Goal: Check status: Check status

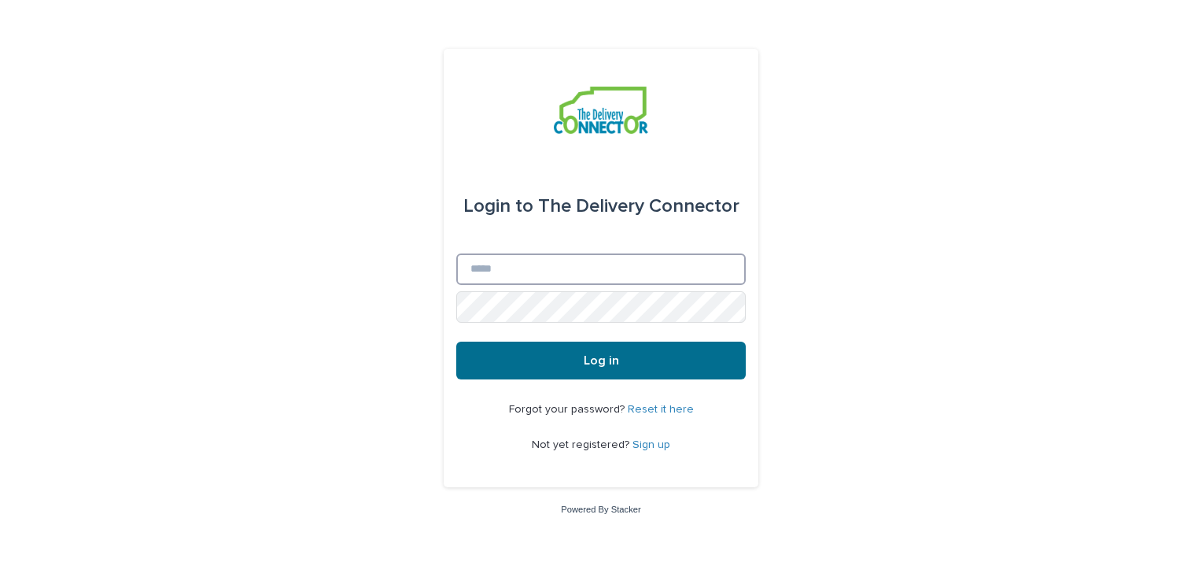
type input "**********"
click at [516, 341] on button "Log in" at bounding box center [600, 360] width 289 height 38
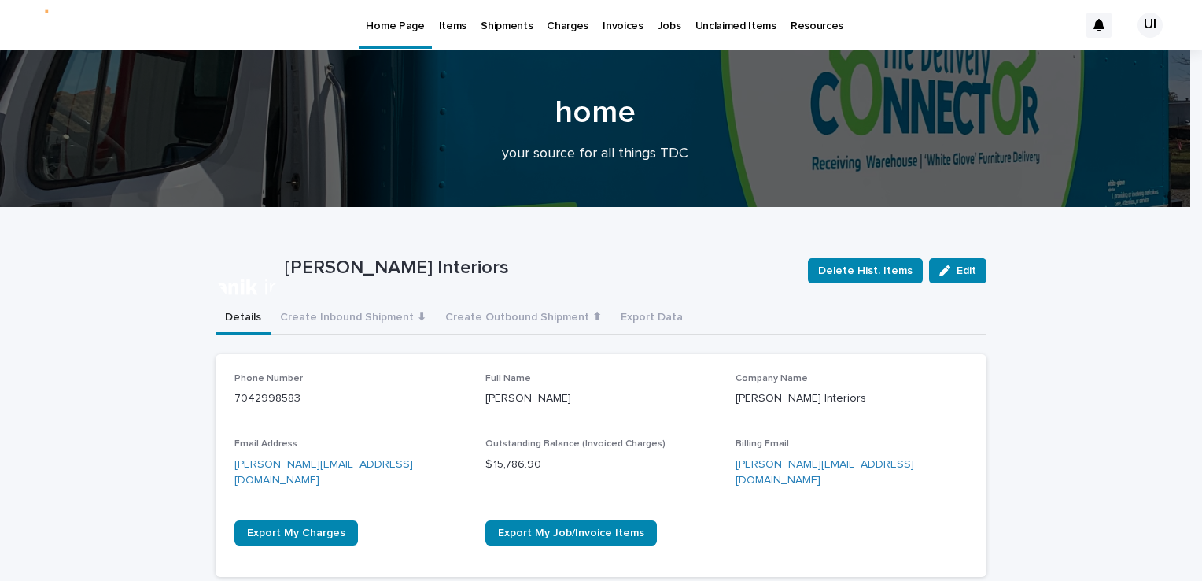
click at [450, 26] on p "Items" at bounding box center [453, 16] width 28 height 33
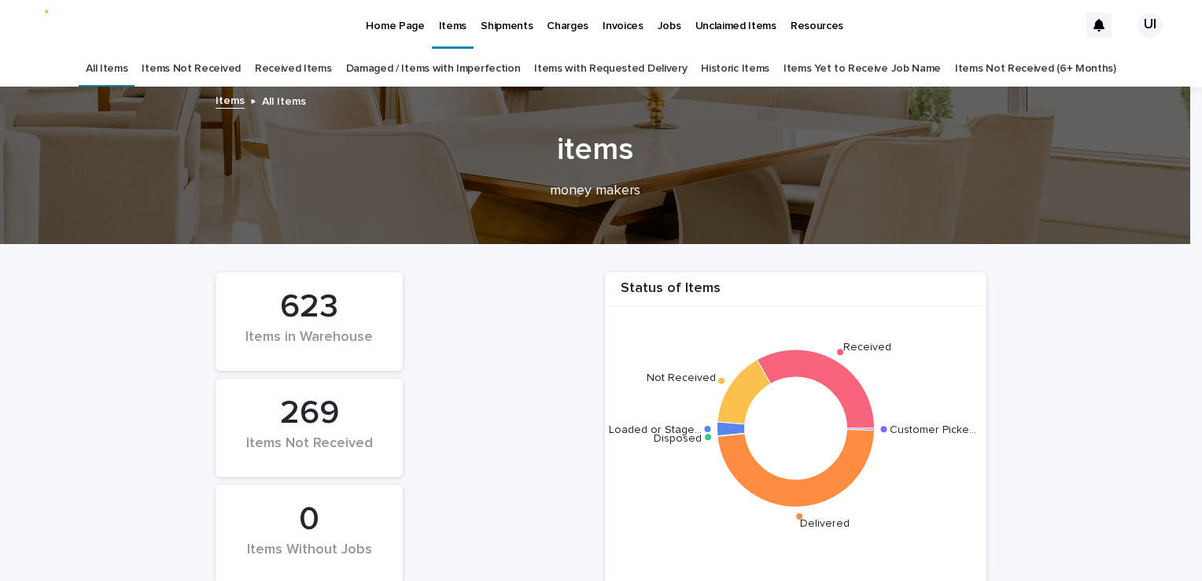
click at [314, 65] on link "Received Items" at bounding box center [293, 68] width 77 height 37
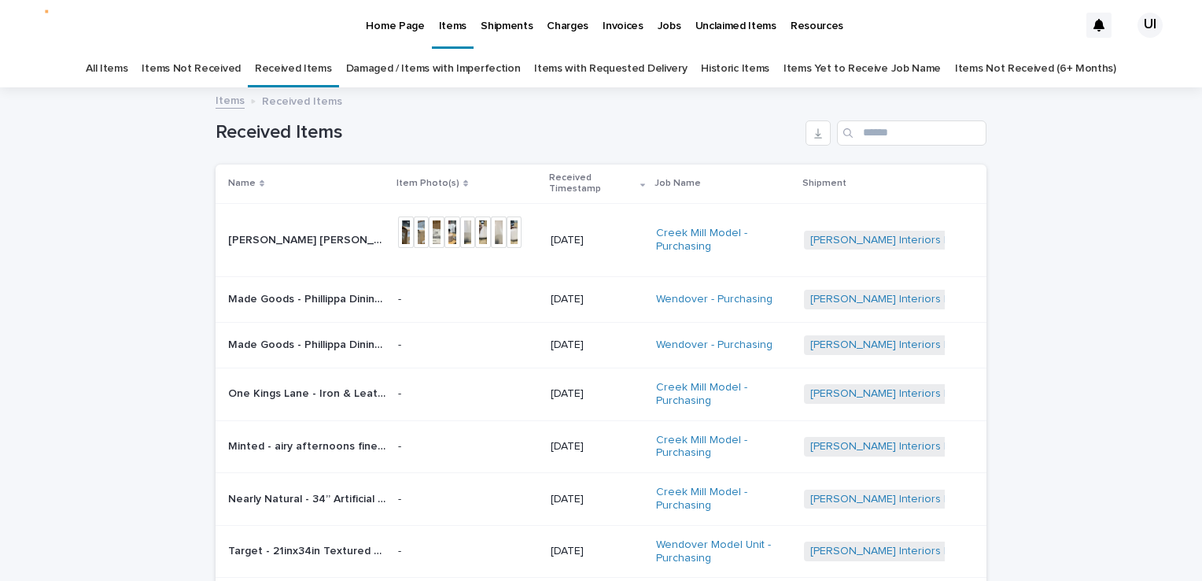
click at [474, 28] on div "Shipments" at bounding box center [507, 16] width 66 height 33
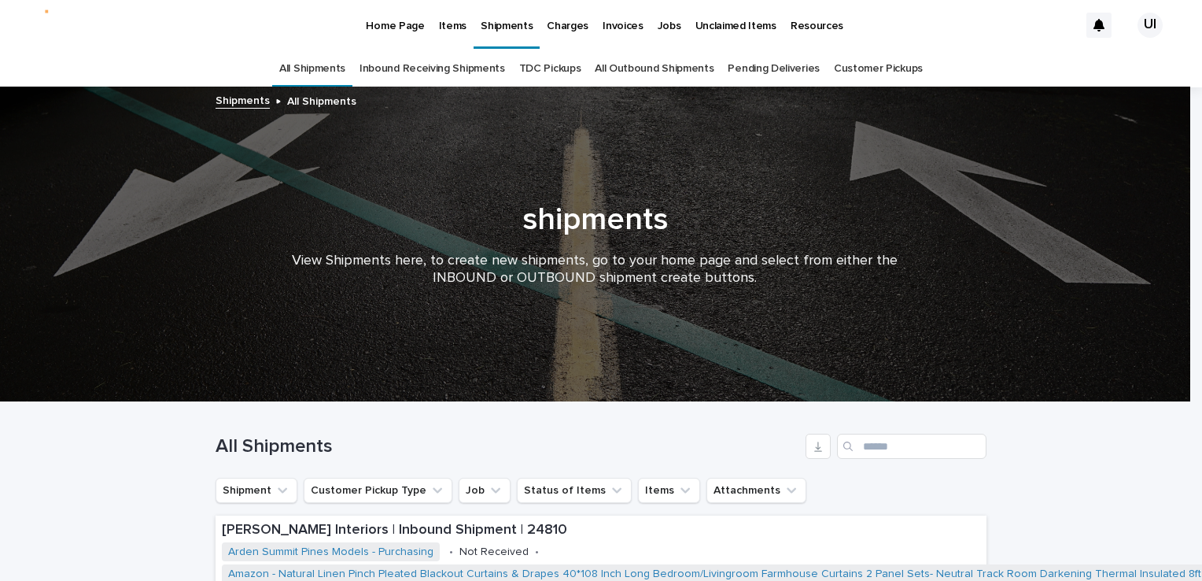
click at [779, 69] on link "Pending Deliveries" at bounding box center [773, 68] width 91 height 37
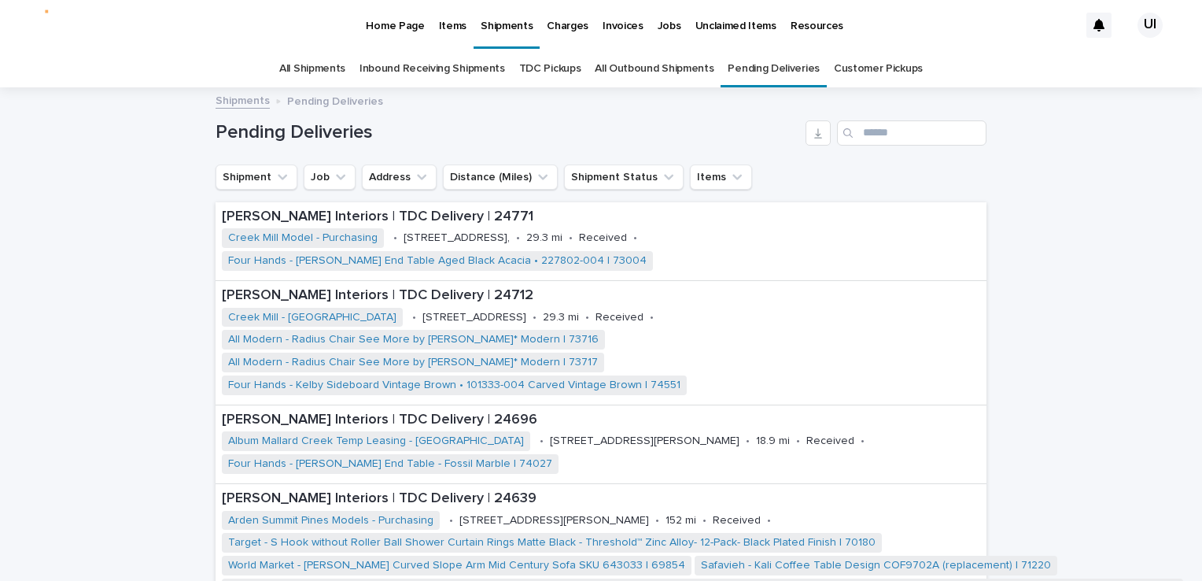
scroll to position [79, 0]
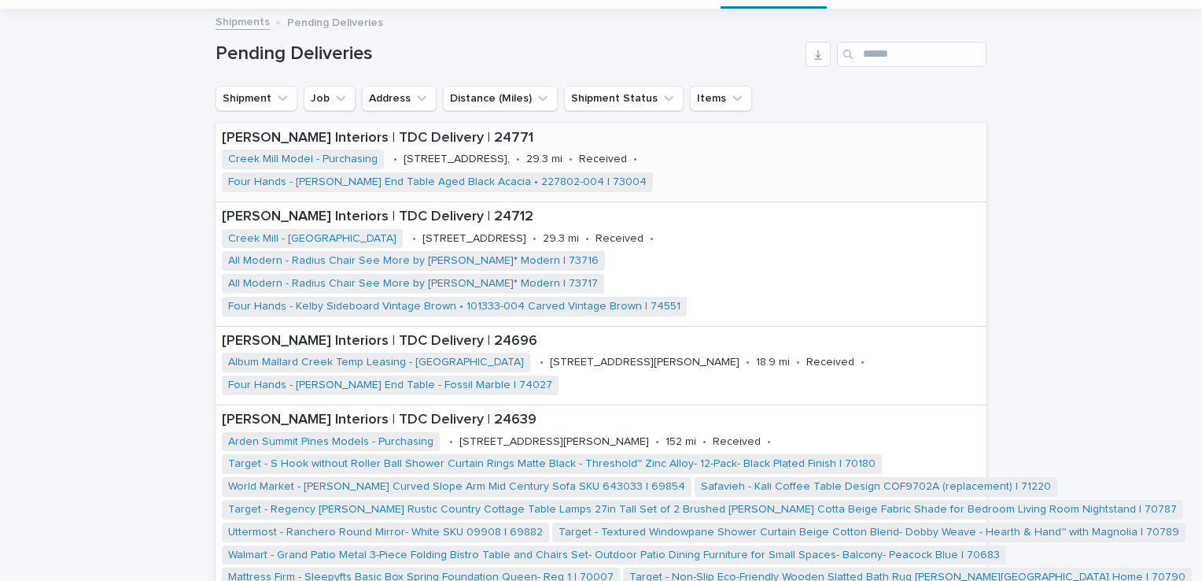
click at [230, 131] on p "[PERSON_NAME] Interiors | TDC Delivery | 24771" at bounding box center [601, 138] width 758 height 17
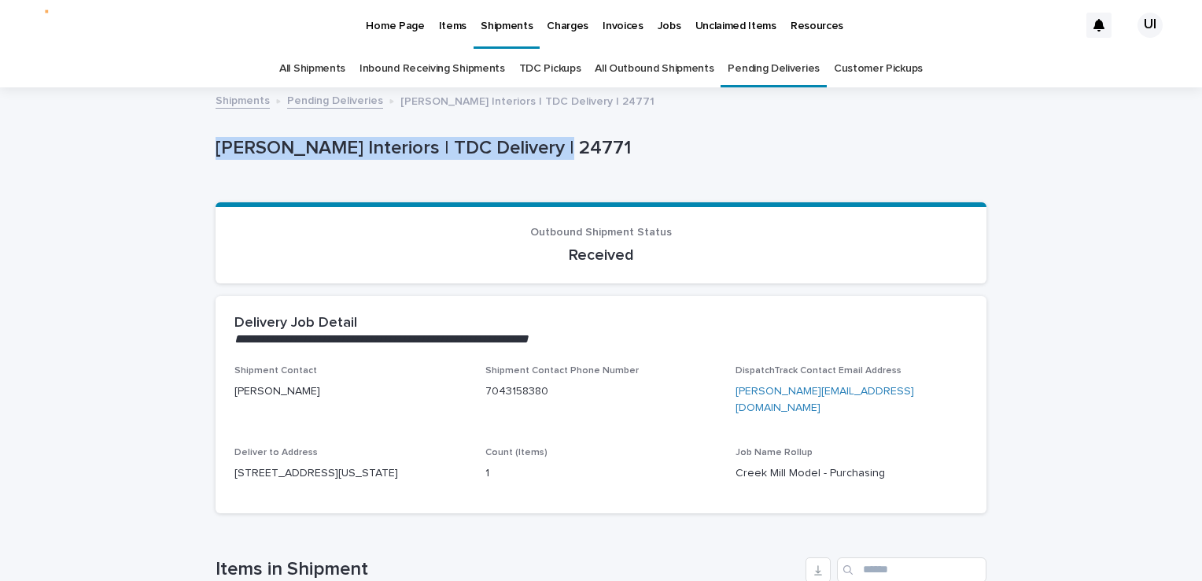
drag, startPoint x: 208, startPoint y: 141, endPoint x: 546, endPoint y: 153, distance: 338.5
click at [546, 153] on div "Loading... Saving… Loading... Saving… [PERSON_NAME] Interiors | TDC Delivery | …" at bounding box center [601, 425] width 787 height 673
drag, startPoint x: 546, startPoint y: 153, endPoint x: 502, endPoint y: 146, distance: 44.6
copy p "[PERSON_NAME] Interiors | TDC Delivery | 24771"
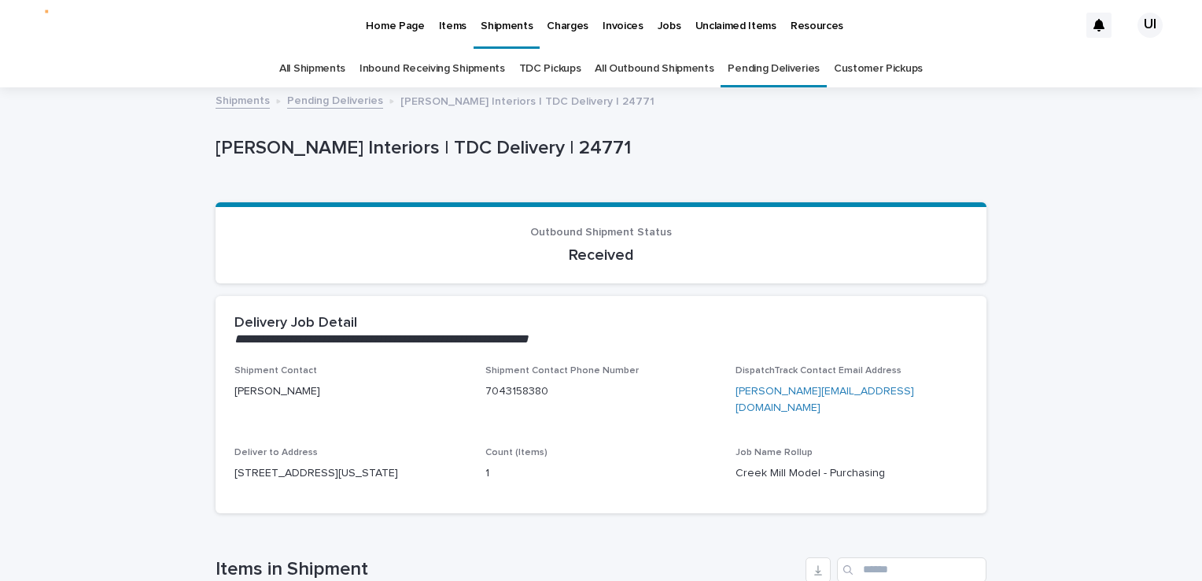
click at [1027, 296] on div "Loading... Saving… Loading... Saving… [PERSON_NAME] Interiors | TDC Delivery | …" at bounding box center [601, 445] width 1202 height 713
